Goal: Transaction & Acquisition: Book appointment/travel/reservation

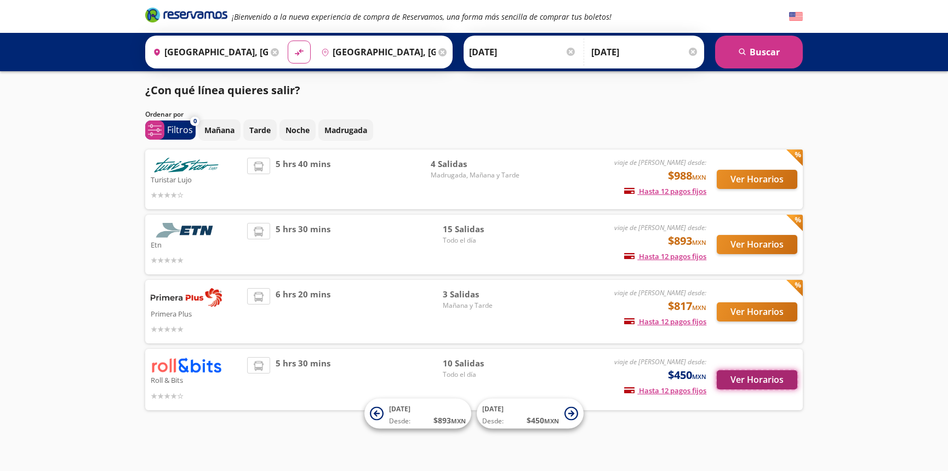
click at [699, 380] on button "Ver Horarios" at bounding box center [757, 379] width 81 height 19
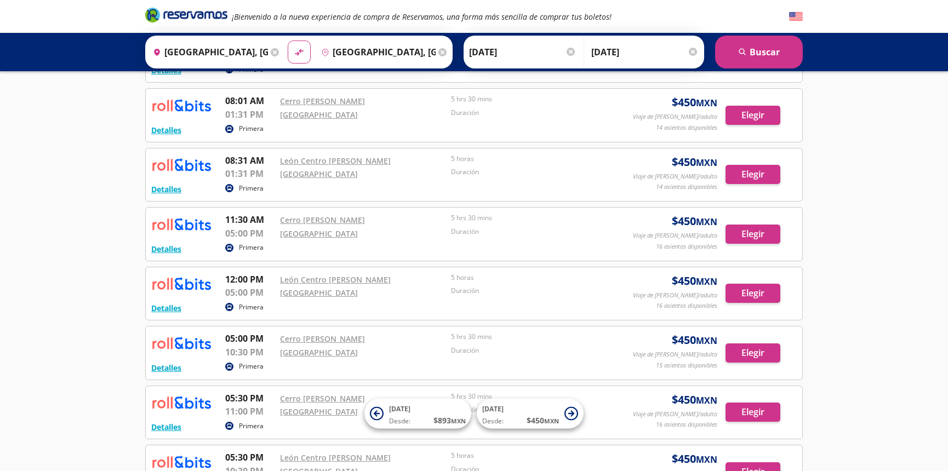
scroll to position [498, 0]
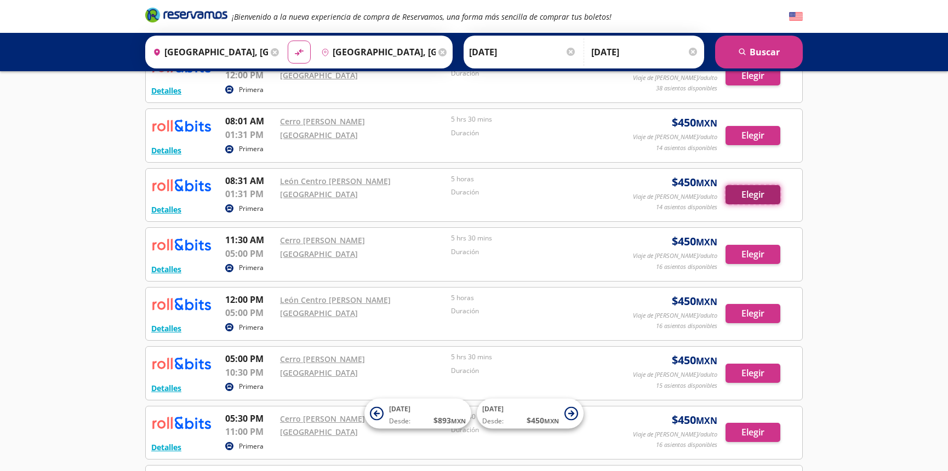
click at [699, 193] on button "Elegir" at bounding box center [752, 194] width 55 height 19
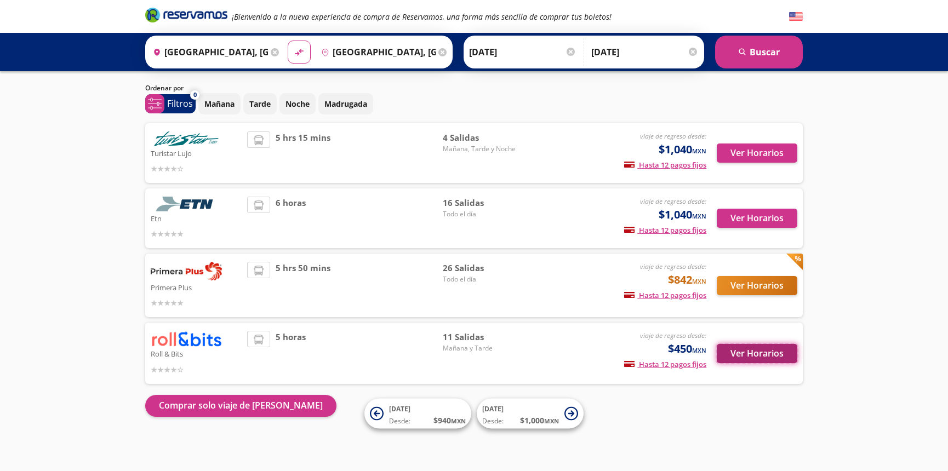
click at [699, 346] on button "Ver Horarios" at bounding box center [757, 353] width 81 height 19
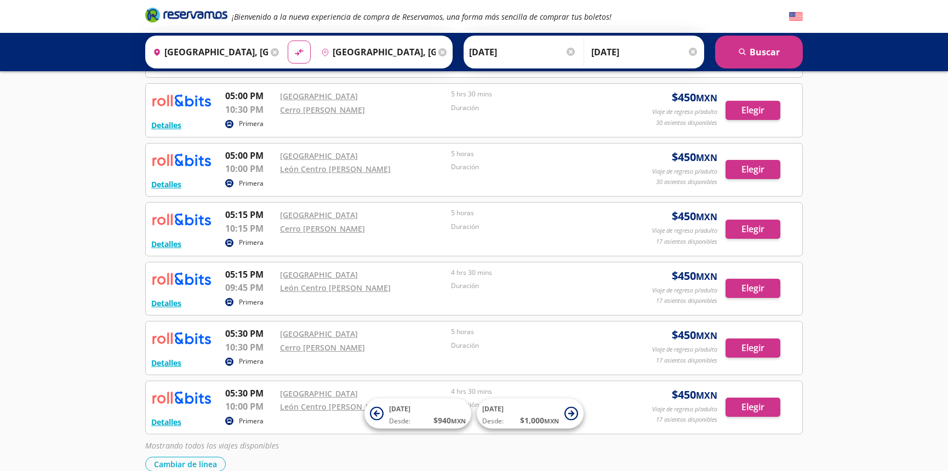
scroll to position [1046, 0]
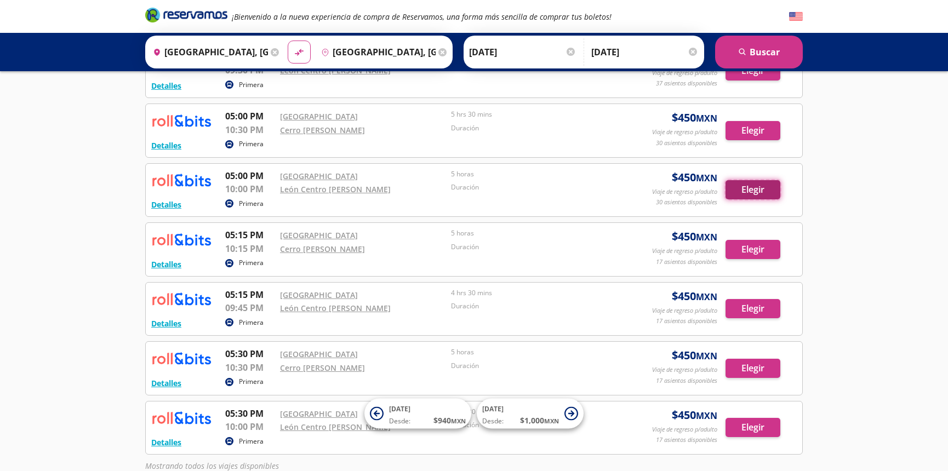
click at [699, 190] on button "Elegir" at bounding box center [752, 189] width 55 height 19
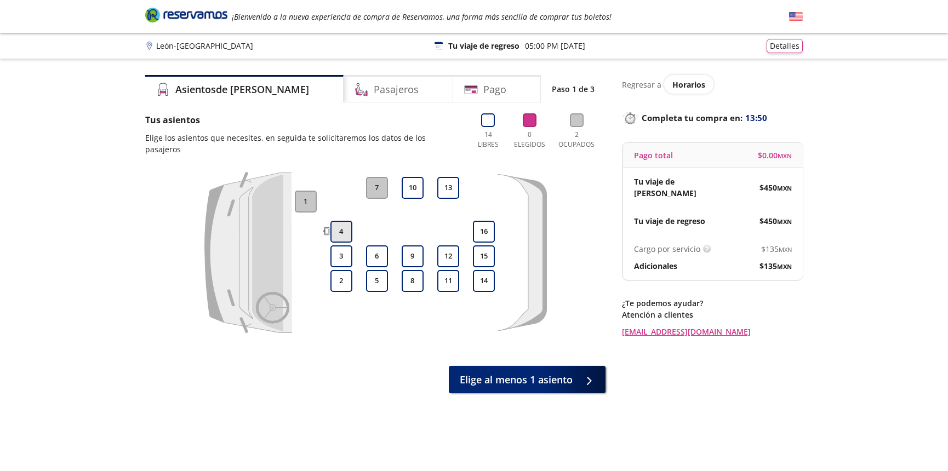
click at [339, 221] on button "4" at bounding box center [341, 232] width 22 height 22
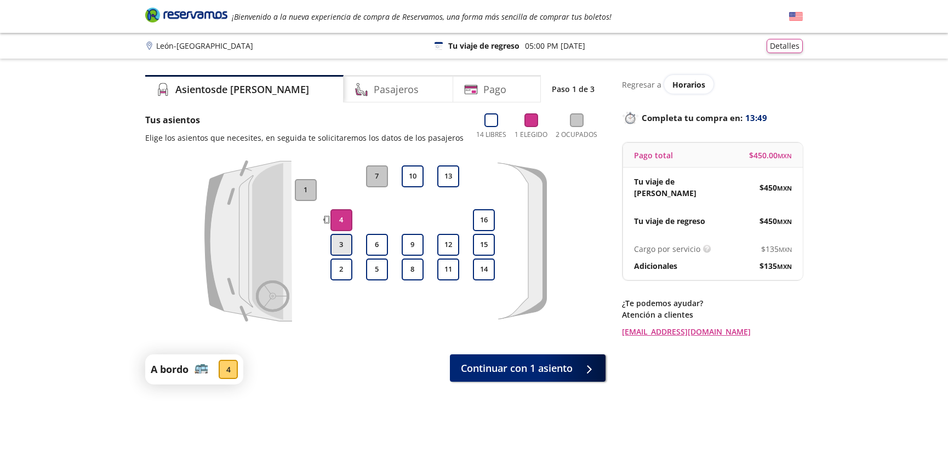
click at [343, 244] on button "3" at bounding box center [341, 245] width 22 height 22
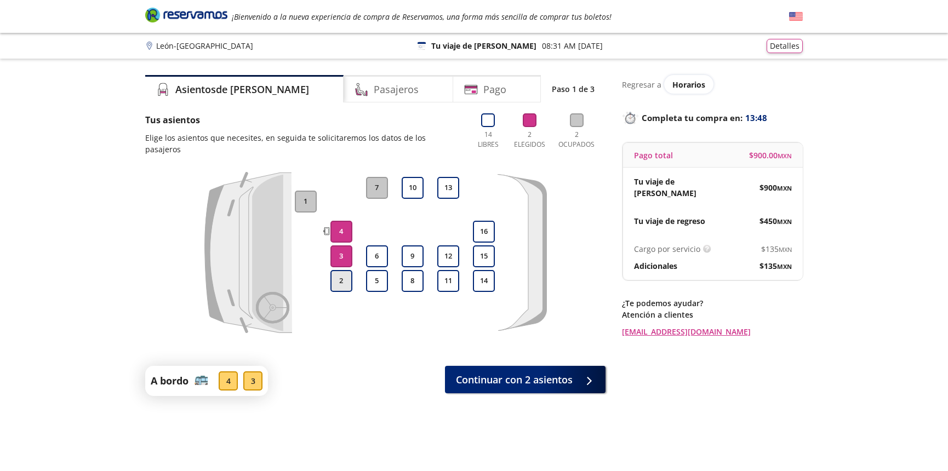
click at [342, 270] on button "2" at bounding box center [341, 281] width 22 height 22
click at [489, 370] on span "Continuar con 3 asientos" at bounding box center [514, 377] width 117 height 15
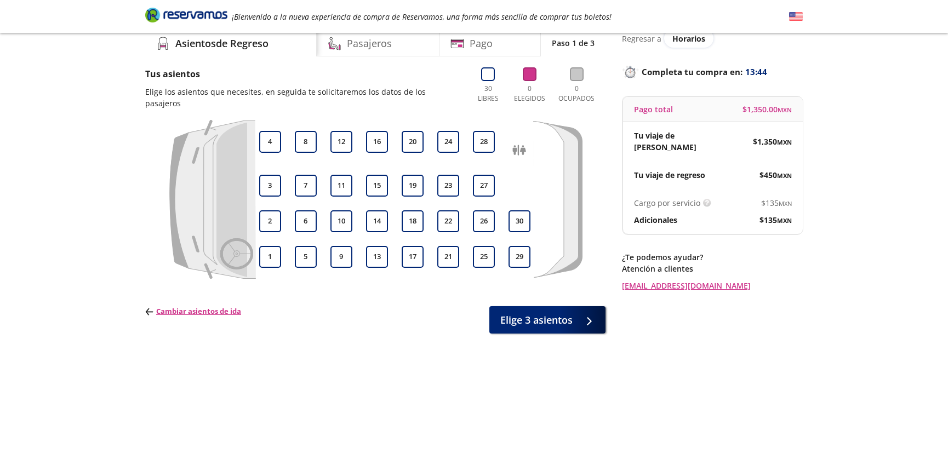
scroll to position [26, 0]
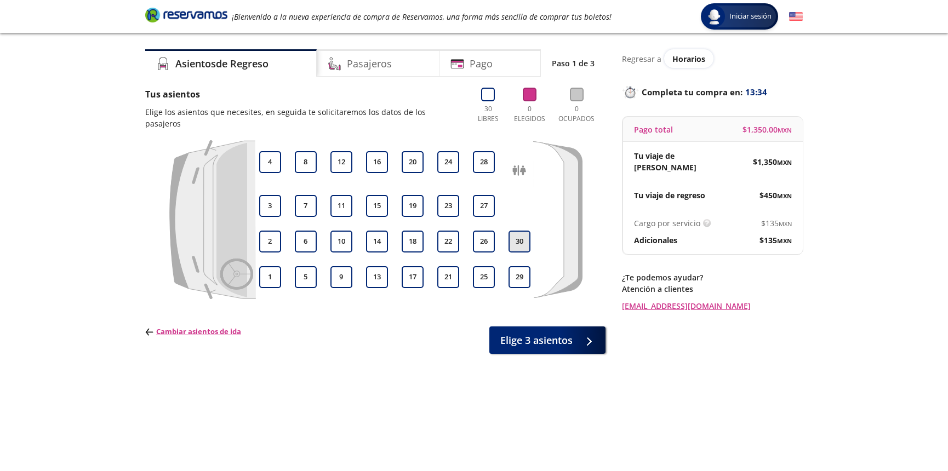
click at [516, 231] on button "30" at bounding box center [519, 242] width 22 height 22
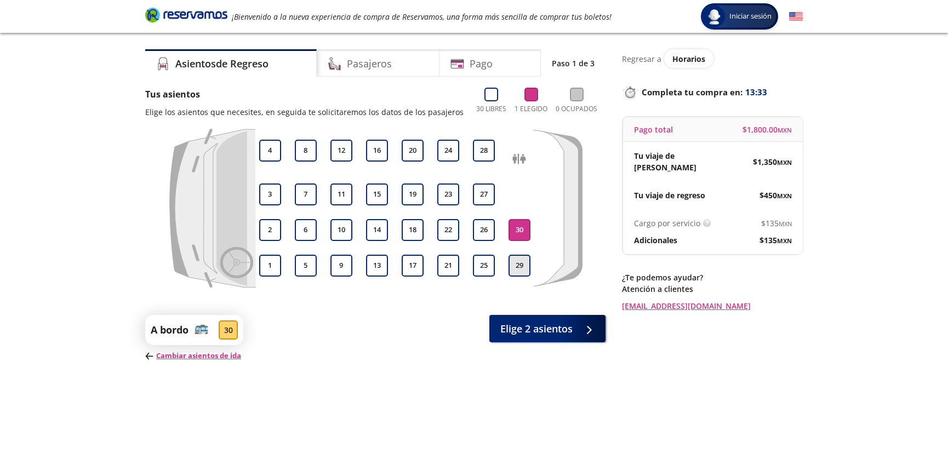
drag, startPoint x: 514, startPoint y: 265, endPoint x: 513, endPoint y: 255, distance: 10.5
click at [514, 266] on button "29" at bounding box center [519, 266] width 22 height 22
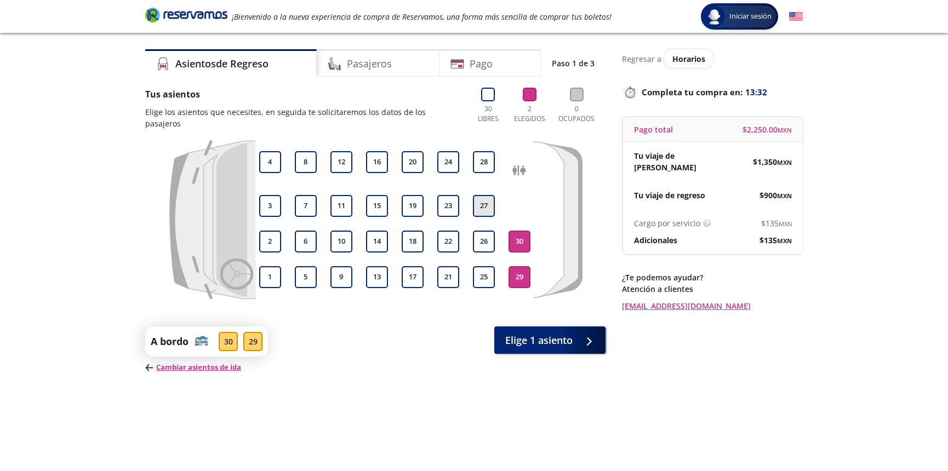
click at [481, 195] on button "27" at bounding box center [484, 206] width 22 height 22
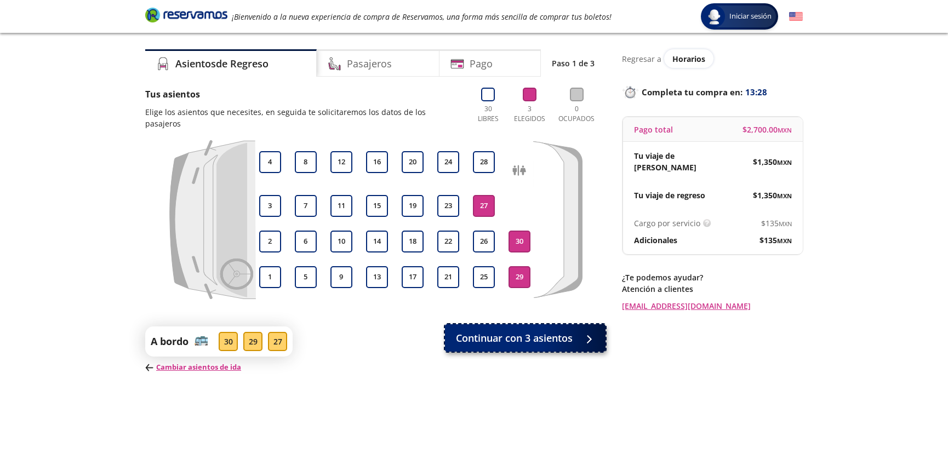
click at [534, 331] on span "Continuar con 3 asientos" at bounding box center [514, 338] width 117 height 15
